Goal: Submit feedback/report problem: Submit feedback/report problem

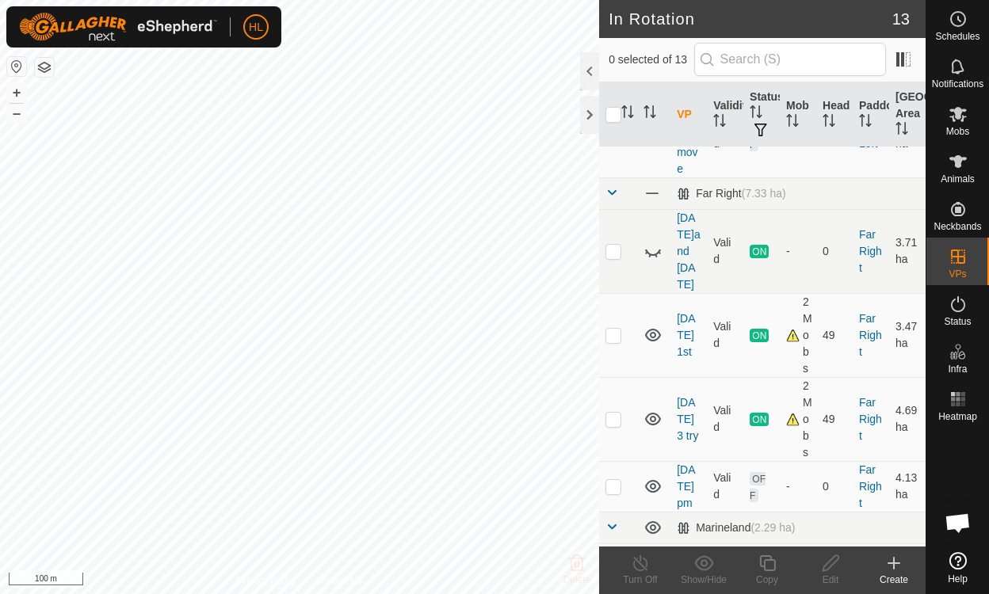
scroll to position [332, 0]
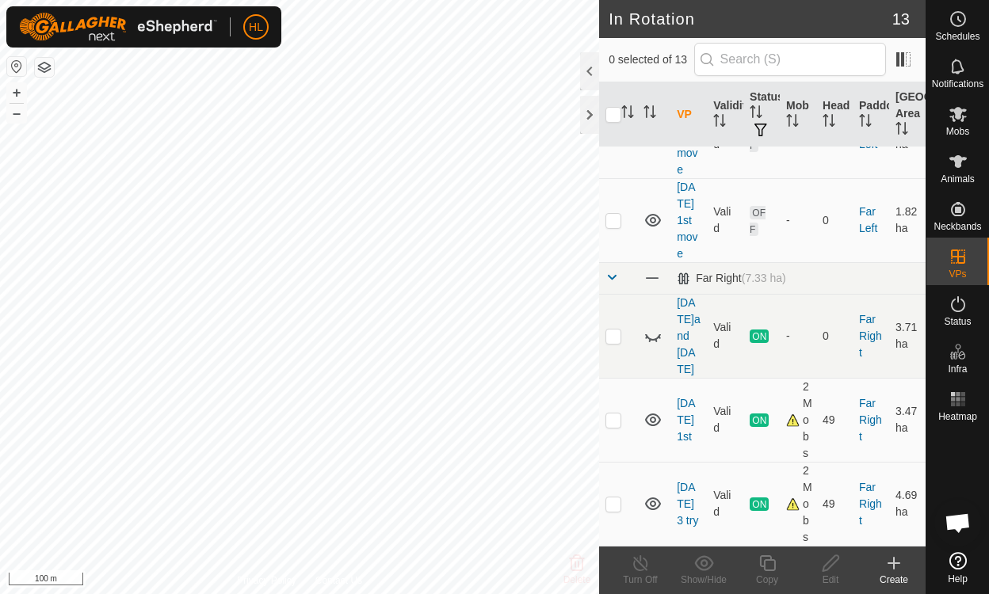
scroll to position [254, 0]
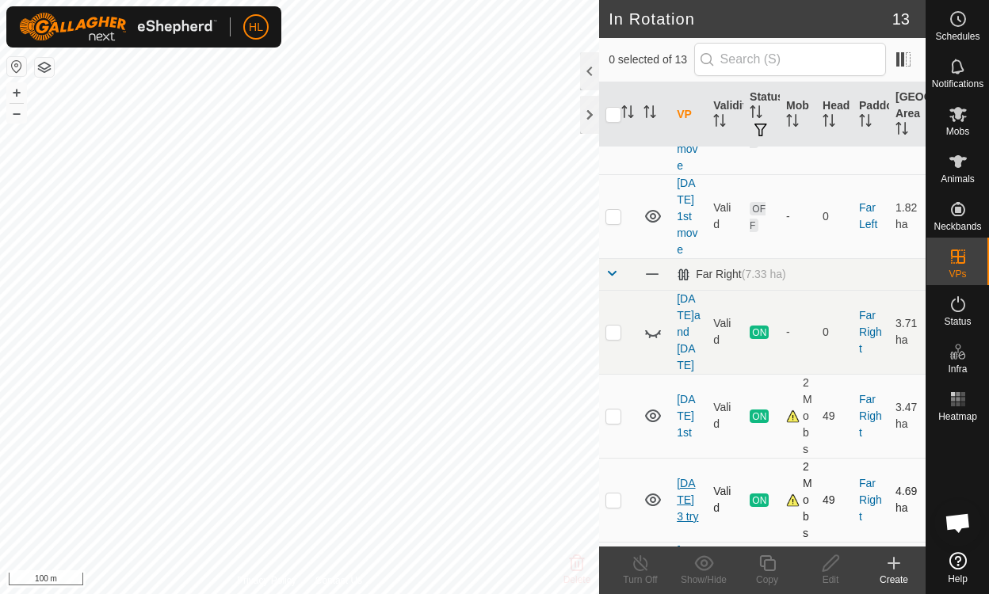
click at [688, 477] on link "[DATE] 3 try" at bounding box center [687, 500] width 21 height 46
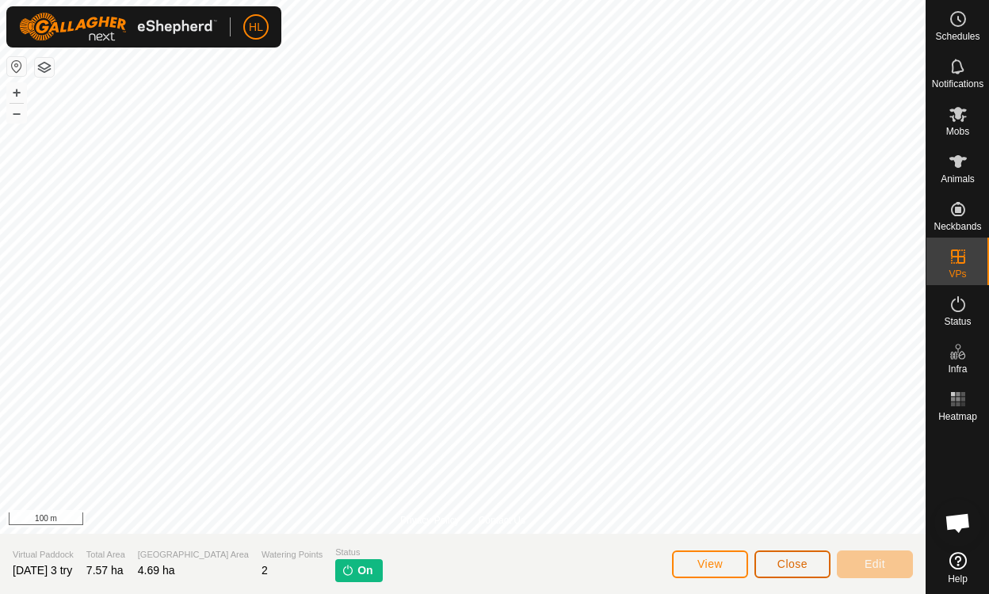
click at [804, 568] on span "Close" at bounding box center [792, 564] width 30 height 13
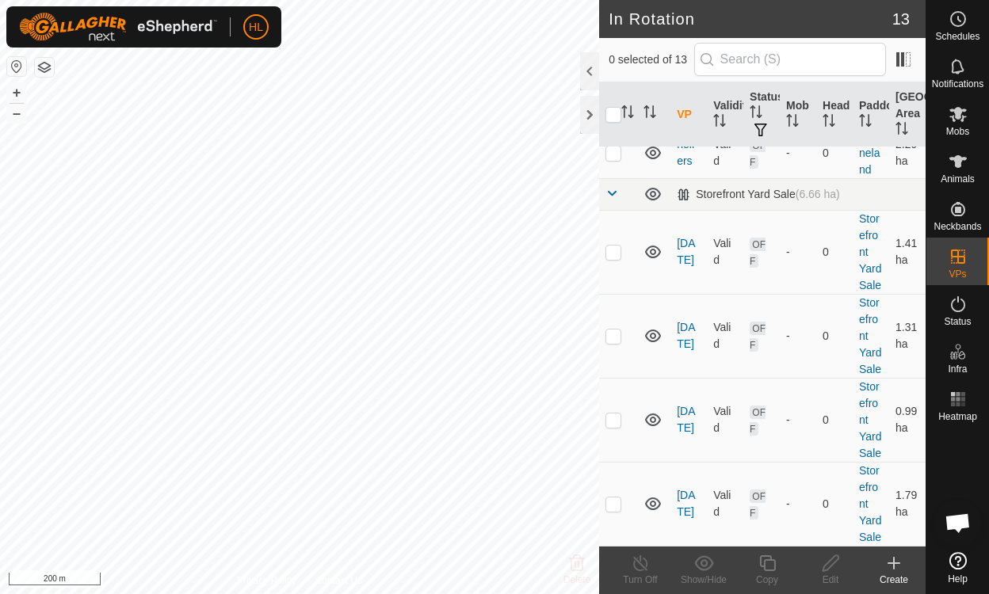
scroll to position [784, 0]
click at [610, 498] on p-checkbox at bounding box center [613, 504] width 16 height 13
drag, startPoint x: 687, startPoint y: 479, endPoint x: 613, endPoint y: 498, distance: 76.1
click at [613, 498] on p-checkbox at bounding box center [613, 504] width 16 height 13
checkbox input "false"
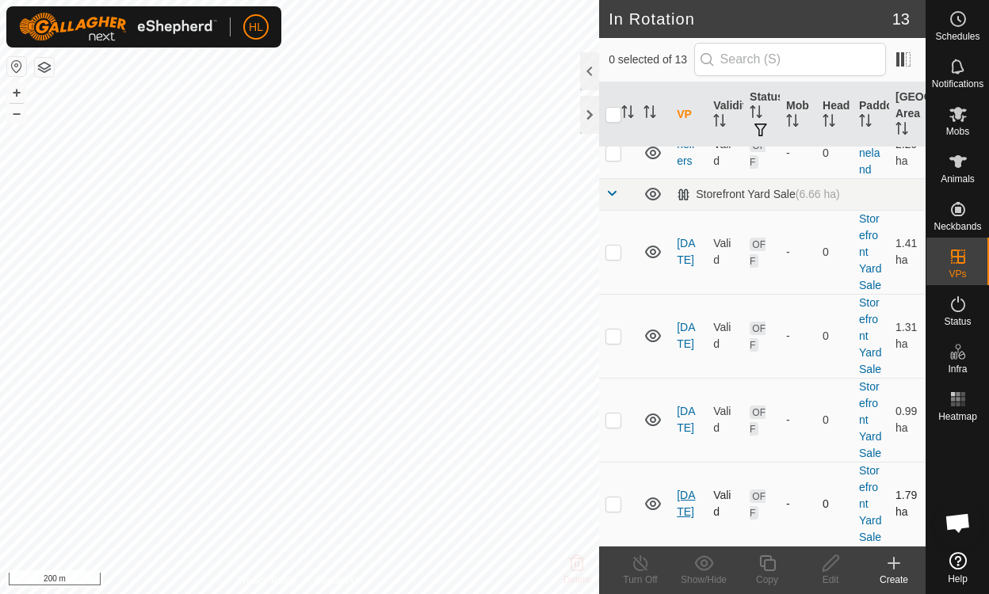
click at [687, 489] on link "[DATE]" at bounding box center [686, 503] width 18 height 29
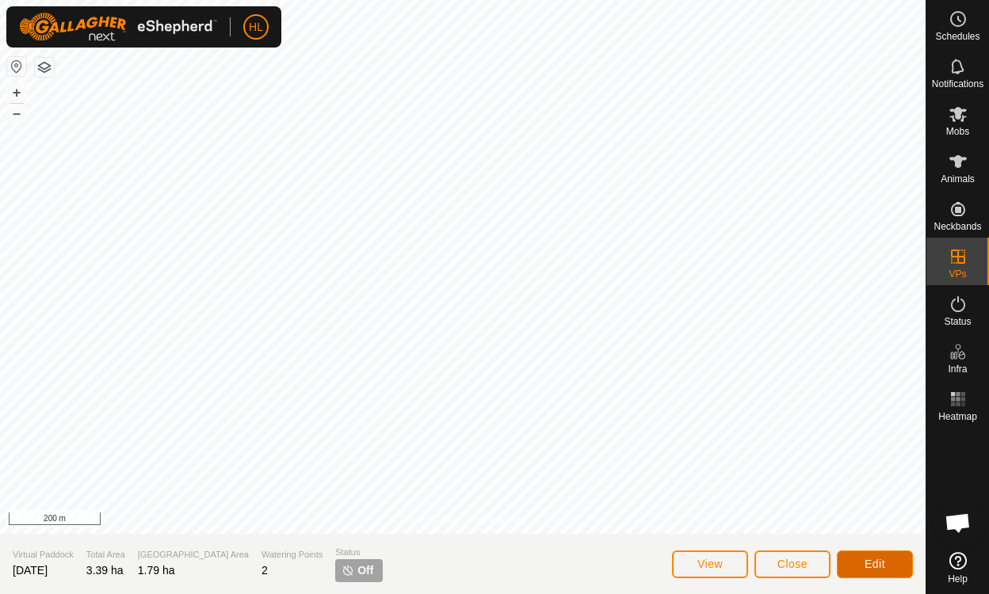
click at [871, 563] on span "Edit" at bounding box center [874, 564] width 21 height 13
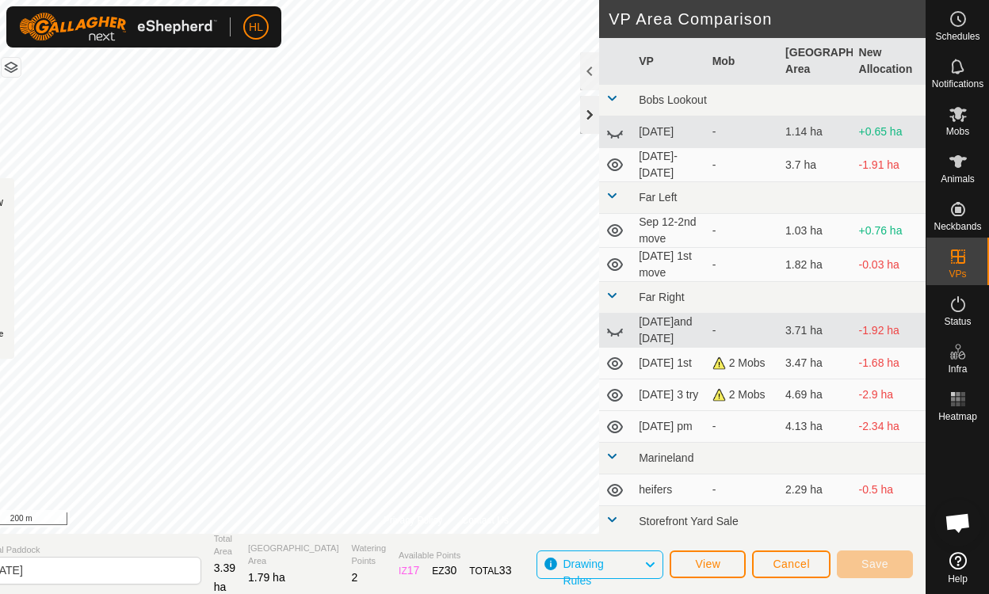
click at [589, 114] on div at bounding box center [589, 115] width 19 height 38
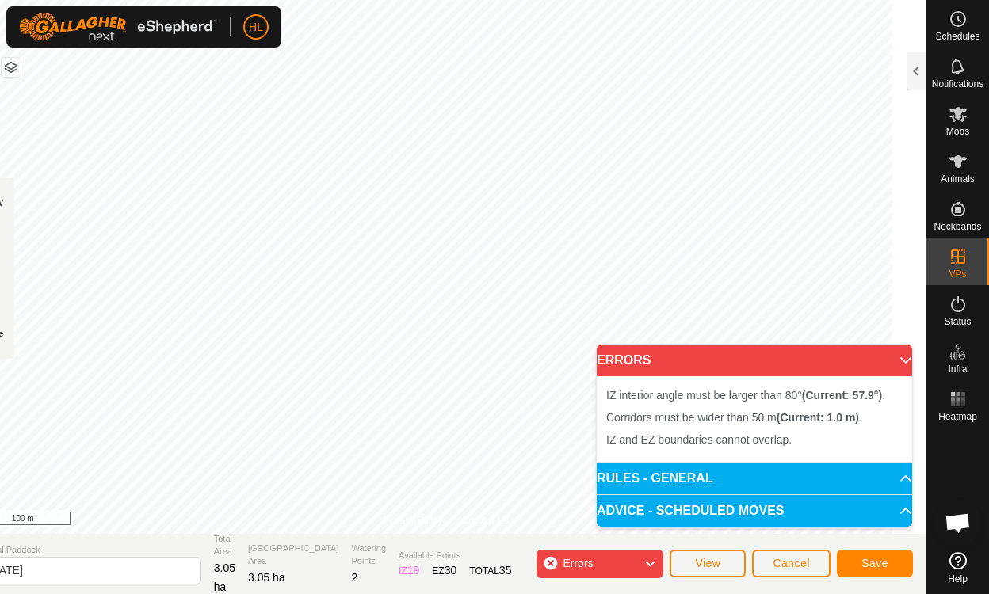
click at [955, 562] on icon at bounding box center [957, 560] width 17 height 17
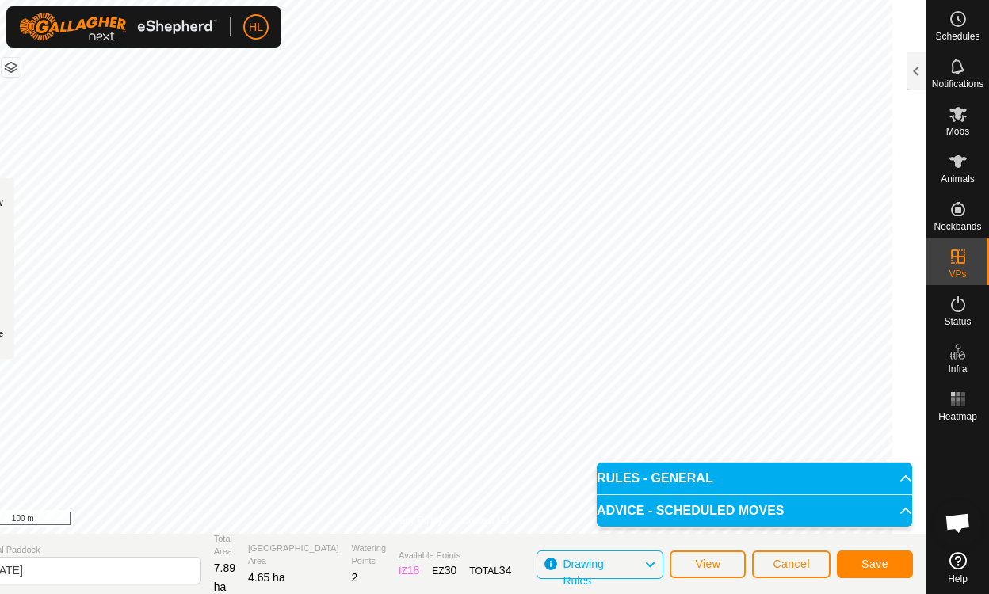
click at [958, 514] on span "Open chat" at bounding box center [957, 524] width 26 height 22
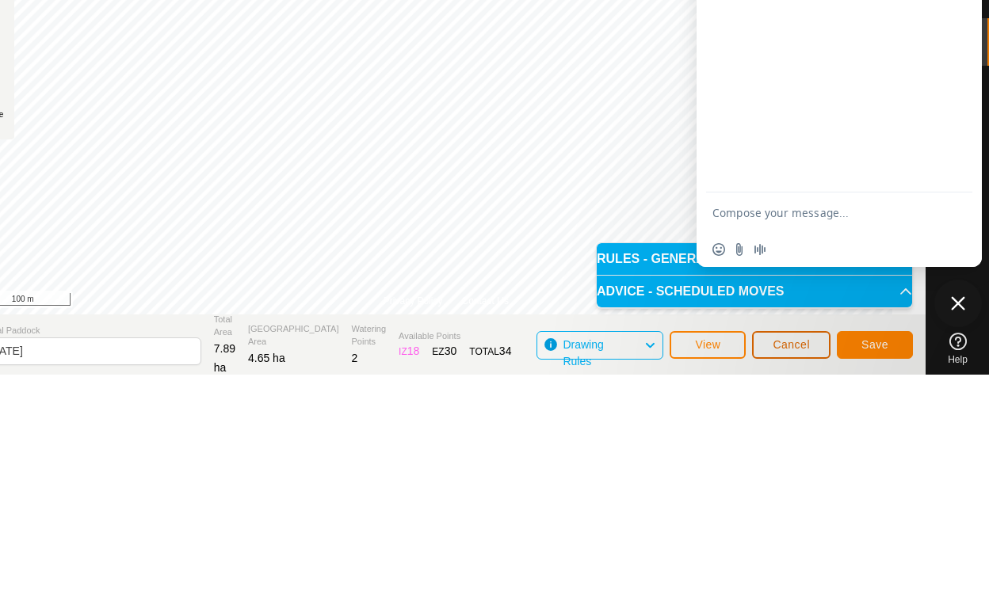
click at [791, 566] on span "Cancel" at bounding box center [790, 564] width 37 height 13
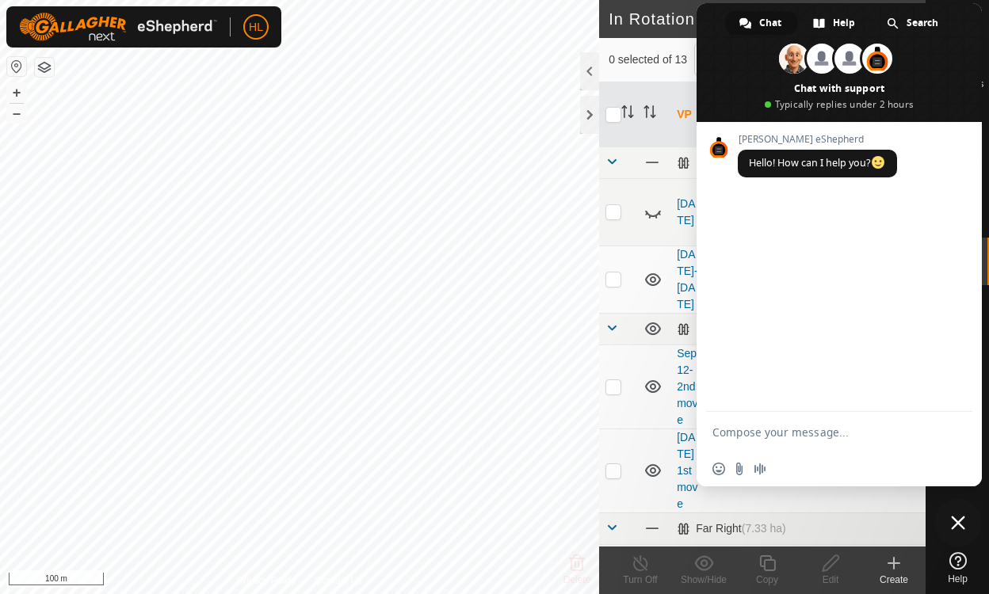
click at [769, 431] on textarea "Compose your message..." at bounding box center [821, 432] width 219 height 14
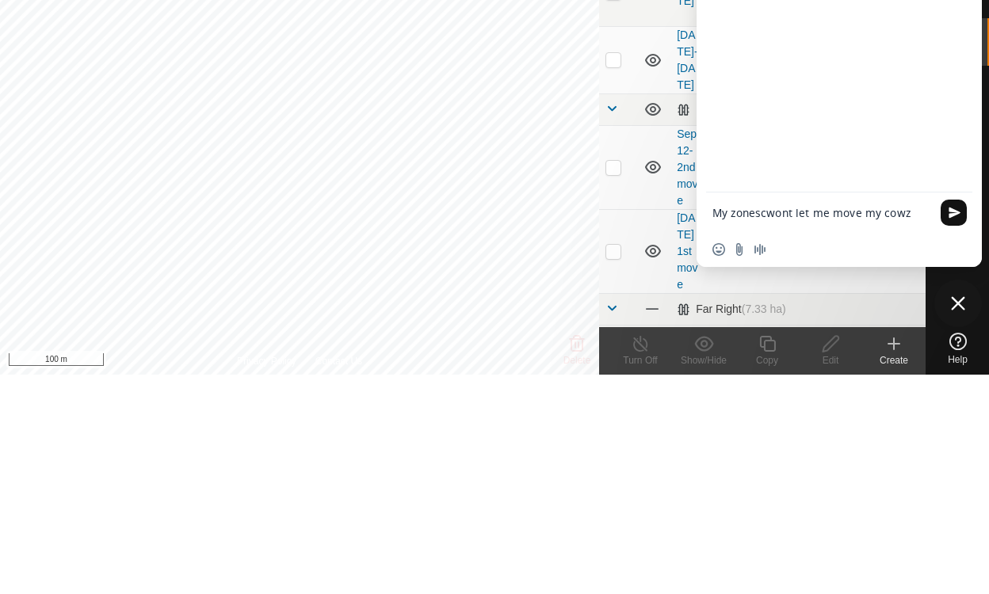
type textarea "My zonescwont let me move my cowz"
click at [944, 435] on span "Send" at bounding box center [953, 432] width 26 height 26
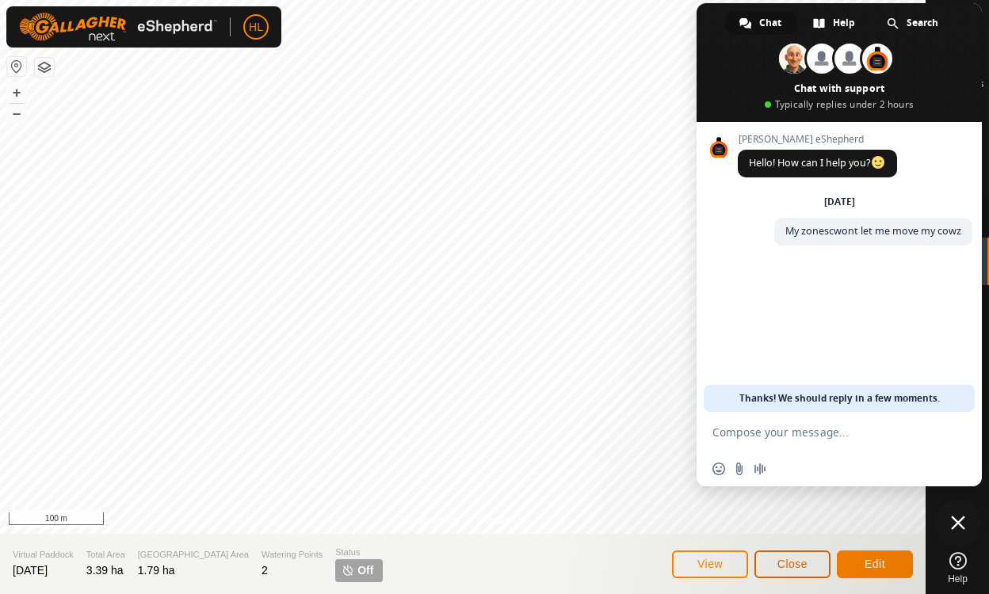
click at [786, 572] on button "Close" at bounding box center [792, 565] width 76 height 28
